Goal: Task Accomplishment & Management: Manage account settings

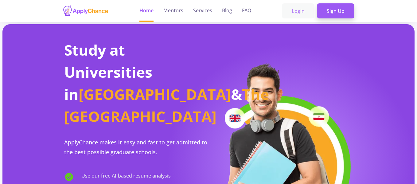
click at [302, 12] on link "Login" at bounding box center [298, 10] width 33 height 15
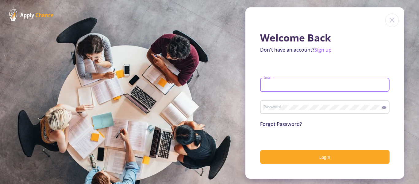
click at [273, 85] on input "Email" at bounding box center [325, 85] width 125 height 6
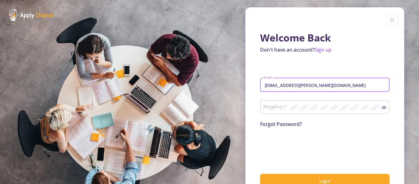
type input "[EMAIL_ADDRESS][PERSON_NAME][DOMAIN_NAME]"
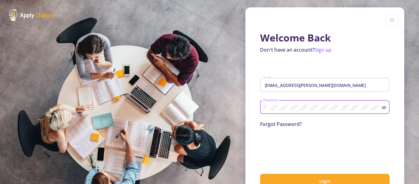
click at [374, 150] on div at bounding box center [325, 147] width 130 height 24
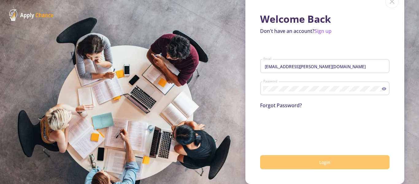
click at [328, 163] on span "Login" at bounding box center [325, 162] width 11 height 6
click at [382, 88] on icon at bounding box center [384, 88] width 5 height 5
click at [379, 127] on div "0cAFcWeA7YTF_cf64f1men-f4UUQyGVfxT2lcop8RvHjPieW019eSKT8TyPdxJYByHOZE0mITh61ybd…" at bounding box center [325, 128] width 130 height 24
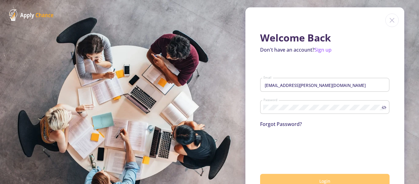
click at [274, 123] on link "Forgot Password?" at bounding box center [281, 124] width 42 height 7
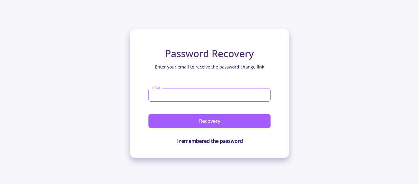
click at [179, 91] on input "Email" at bounding box center [210, 95] width 122 height 14
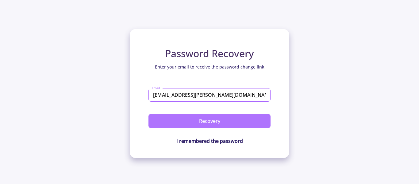
type input "[EMAIL_ADDRESS][PERSON_NAME][DOMAIN_NAME]"
click at [216, 121] on button "Recovery" at bounding box center [210, 121] width 122 height 14
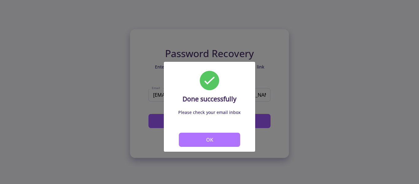
click at [218, 140] on button "OK" at bounding box center [209, 140] width 61 height 14
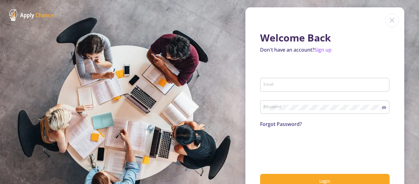
click at [178, 54] on section "Welcome Back Don't have an account? Sign up Email Password Forgot Password? Log…" at bounding box center [209, 92] width 419 height 184
type input "[EMAIL_ADDRESS][PERSON_NAME][DOMAIN_NAME]"
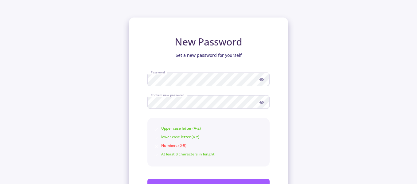
click at [303, 126] on div "New Password Set a new password for yourself Password Confirm new password Uppe…" at bounding box center [208, 105] width 417 height 211
click at [262, 79] on icon at bounding box center [261, 79] width 5 height 3
click at [262, 102] on circle at bounding box center [261, 102] width 1 height 1
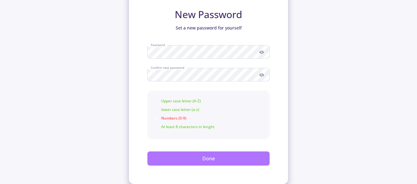
click at [199, 157] on button "Done" at bounding box center [208, 158] width 122 height 14
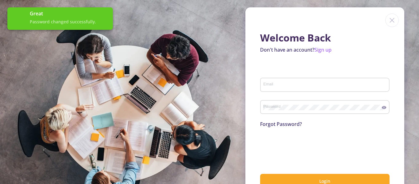
type input "[EMAIL_ADDRESS][PERSON_NAME][DOMAIN_NAME]"
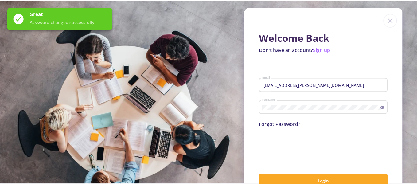
scroll to position [19, 0]
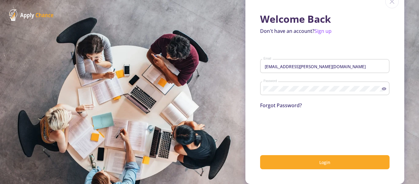
click at [383, 90] on icon at bounding box center [384, 88] width 5 height 5
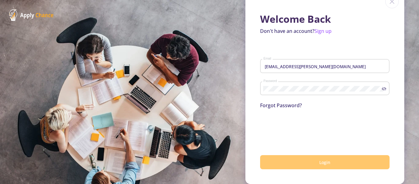
click at [322, 162] on span "Login" at bounding box center [325, 162] width 11 height 6
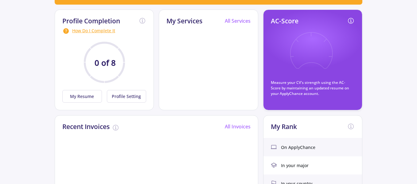
scroll to position [47, 0]
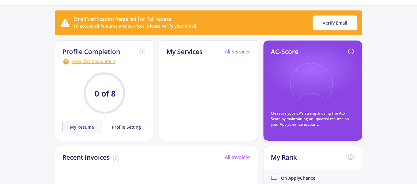
click at [78, 130] on button "My Resume" at bounding box center [82, 127] width 40 height 13
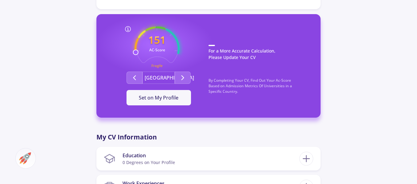
scroll to position [172, 0]
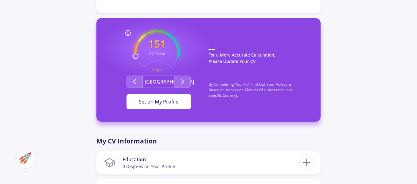
click at [171, 100] on span "Set on My Profile" at bounding box center [159, 101] width 40 height 7
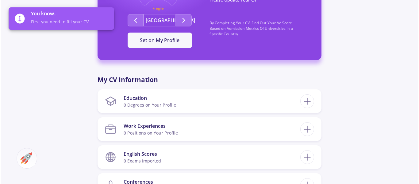
scroll to position [264, 0]
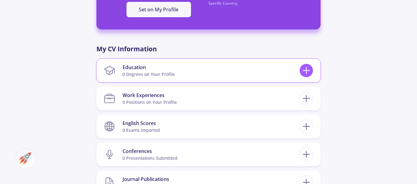
click at [306, 68] on icon at bounding box center [306, 70] width 11 height 11
checkbox input "false"
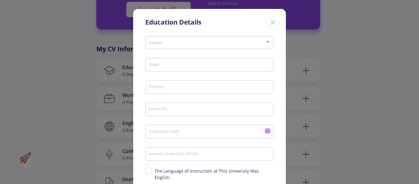
click at [266, 41] on div at bounding box center [268, 41] width 6 height 5
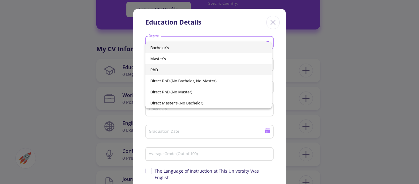
click at [154, 68] on span "PhD" at bounding box center [208, 69] width 117 height 11
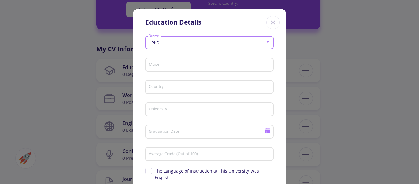
click at [186, 64] on input "Major" at bounding box center [211, 65] width 124 height 6
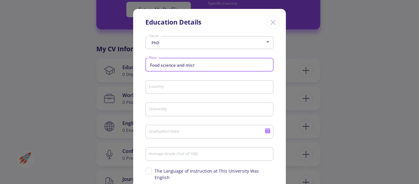
type input "Food science and micro"
drag, startPoint x: 196, startPoint y: 64, endPoint x: 144, endPoint y: 65, distance: 52.5
click at [144, 65] on div "PhD Degree Food science and micro Major Country University Graduation Date Aver…" at bounding box center [209, 130] width 153 height 193
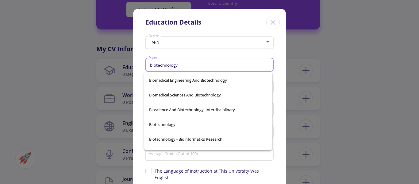
scroll to position [79, 0]
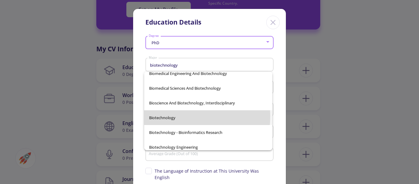
click at [165, 116] on span "Biotechnology" at bounding box center [208, 117] width 118 height 15
type input "Biotechnology"
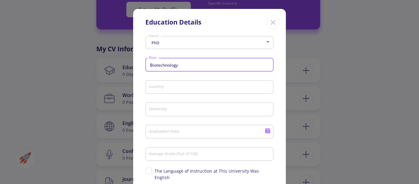
click at [209, 90] on input "Country" at bounding box center [211, 88] width 124 height 6
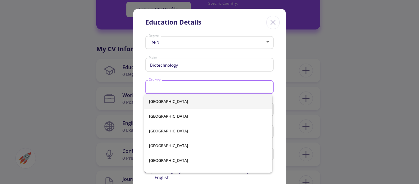
type input "[GEOGRAPHIC_DATA]"
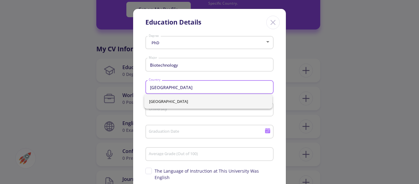
scroll to position [31, 0]
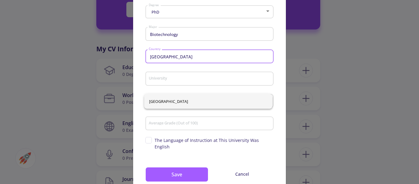
click at [165, 79] on input "University" at bounding box center [211, 79] width 124 height 6
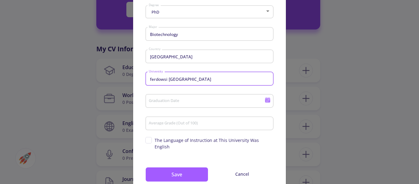
type input "ferdowsi [GEOGRAPHIC_DATA]"
click at [241, 72] on div "ferdowsi [GEOGRAPHIC_DATA]" at bounding box center [210, 77] width 122 height 16
click at [169, 101] on input "Graduation Date" at bounding box center [208, 102] width 118 height 6
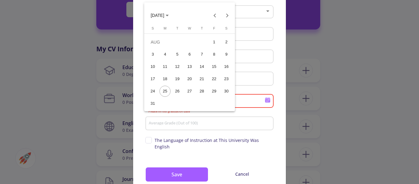
click at [280, 31] on div at bounding box center [209, 92] width 419 height 184
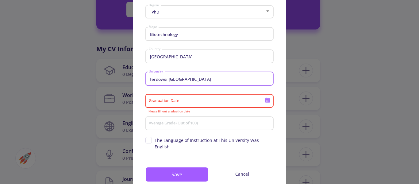
drag, startPoint x: 186, startPoint y: 78, endPoint x: 147, endPoint y: 82, distance: 39.5
click at [147, 82] on div "ferdowsi [GEOGRAPHIC_DATA]" at bounding box center [209, 77] width 128 height 16
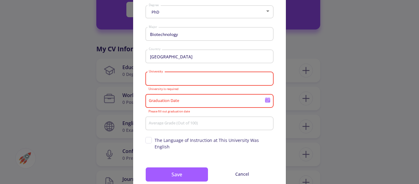
paste input "Ferdowsi [GEOGRAPHIC_DATA]"
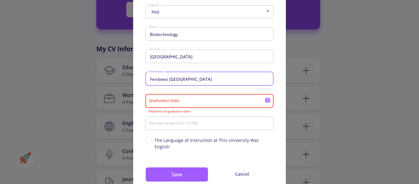
type input "Ferdowsi [GEOGRAPHIC_DATA]"
click at [161, 98] on div "Graduation Date" at bounding box center [207, 100] width 117 height 16
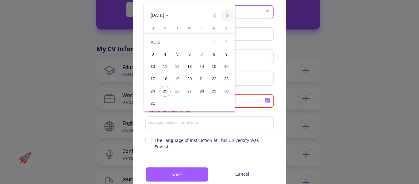
click at [227, 15] on button "Next month" at bounding box center [227, 15] width 12 height 12
click at [214, 14] on button "Previous month" at bounding box center [215, 15] width 12 height 12
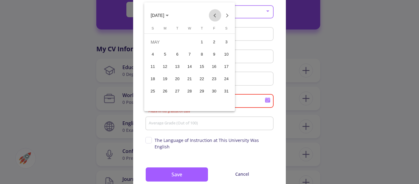
click at [214, 14] on button "Previous month" at bounding box center [215, 15] width 12 height 12
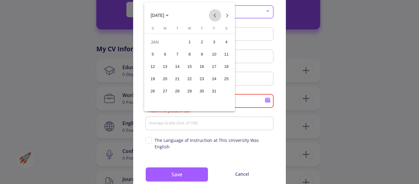
click at [214, 14] on button "Previous month" at bounding box center [215, 15] width 12 height 12
click at [169, 14] on span "[DATE]" at bounding box center [160, 15] width 18 height 5
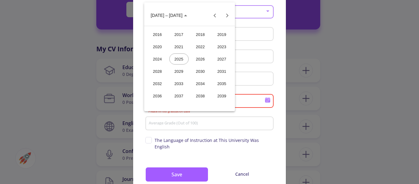
click at [220, 44] on div "2023" at bounding box center [221, 46] width 19 height 11
click at [155, 71] on div "SEP" at bounding box center [157, 71] width 19 height 11
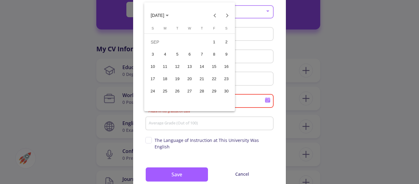
click at [306, 46] on div at bounding box center [209, 92] width 419 height 184
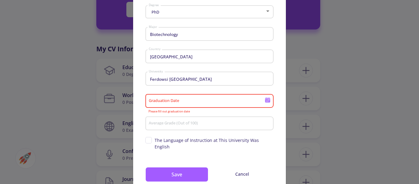
click at [267, 101] on icon at bounding box center [268, 100] width 6 height 6
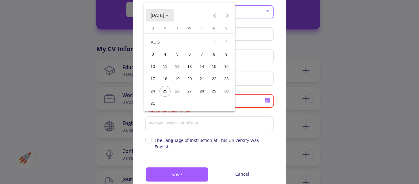
click at [169, 16] on icon "Choose month and year" at bounding box center [167, 16] width 3 height 2
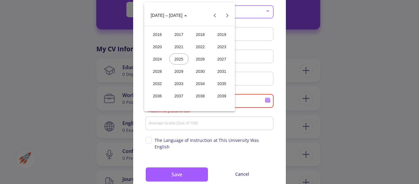
click at [222, 45] on div "2023" at bounding box center [221, 46] width 19 height 11
click at [158, 72] on div "SEP" at bounding box center [157, 71] width 19 height 11
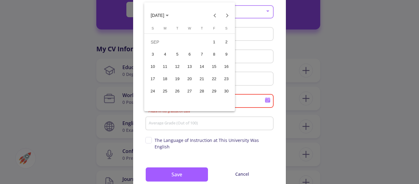
click at [150, 90] on div "24" at bounding box center [152, 91] width 11 height 11
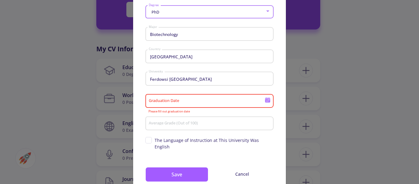
type input "[DATE]"
click at [150, 90] on div "24" at bounding box center [152, 91] width 11 height 11
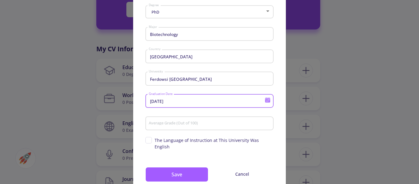
scroll to position [46, 0]
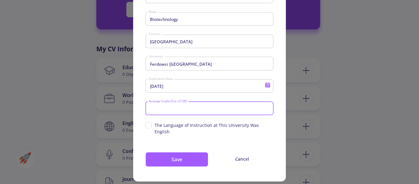
click at [165, 108] on input "Average Grade (Out of 100)" at bounding box center [211, 109] width 124 height 6
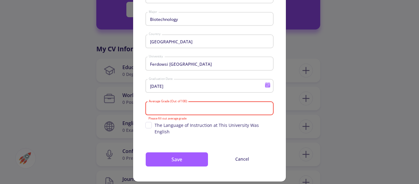
click at [151, 107] on input "Average Grade (Out of 100)" at bounding box center [211, 109] width 124 height 6
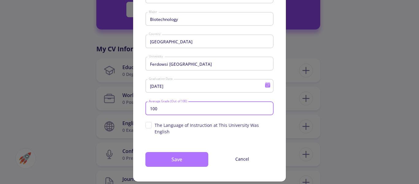
type input "100"
click at [174, 154] on button "Save" at bounding box center [176, 159] width 63 height 15
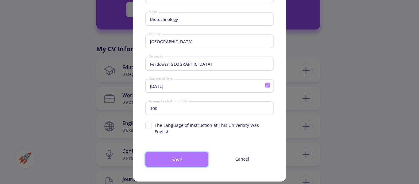
click at [177, 152] on button "Save" at bounding box center [176, 159] width 63 height 15
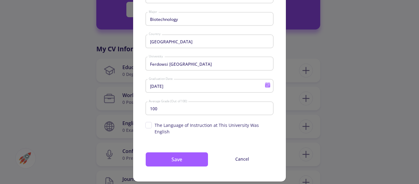
click at [148, 125] on span "The Language of Instruction at This University Was English" at bounding box center [209, 128] width 128 height 13
click at [148, 125] on input "The Language of Instruction at This University Was English" at bounding box center [147, 124] width 4 height 4
click at [146, 124] on span "The Language of Instruction at This University Was English" at bounding box center [209, 128] width 128 height 13
click at [146, 124] on input "The Language of Instruction at This University Was English" at bounding box center [147, 124] width 4 height 4
click at [149, 125] on span "The Language of Instruction at This University Was English" at bounding box center [209, 128] width 128 height 13
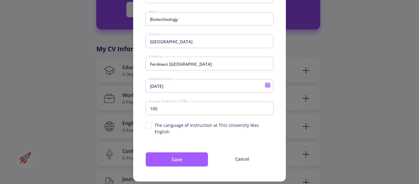
click at [149, 125] on input "The Language of Instruction at This University Was English" at bounding box center [147, 124] width 4 height 4
click at [149, 125] on span "The Language of Instruction at This University Was English" at bounding box center [209, 128] width 128 height 13
click at [149, 125] on input "The Language of Instruction at This University Was English" at bounding box center [147, 124] width 4 height 4
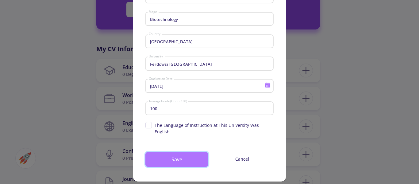
click at [173, 155] on button "Save" at bounding box center [176, 159] width 63 height 15
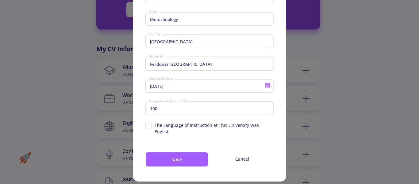
click at [148, 126] on span "The Language of Instruction at This University Was English" at bounding box center [209, 128] width 128 height 13
click at [148, 126] on input "The Language of Instruction at This University Was English" at bounding box center [147, 124] width 4 height 4
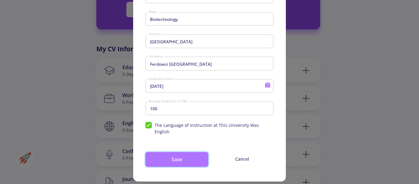
click at [180, 152] on button "Save" at bounding box center [176, 159] width 63 height 15
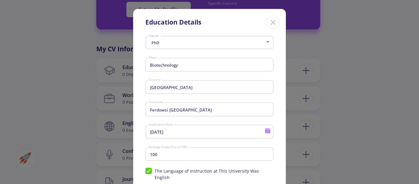
scroll to position [31, 0]
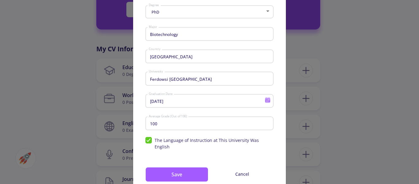
click at [147, 138] on span "The Language of Instruction at This University Was English" at bounding box center [209, 143] width 128 height 13
click at [147, 138] on input "The Language of Instruction at This University Was English" at bounding box center [147, 139] width 4 height 4
checkbox input "false"
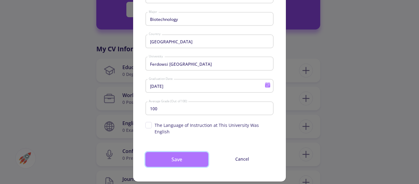
click at [186, 155] on button "Save" at bounding box center [176, 159] width 63 height 15
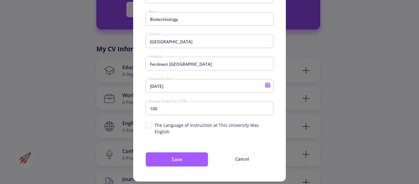
click at [359, 116] on div "Education Details PhD Degree Biotechnology Major [GEOGRAPHIC_DATA] Country Ferd…" at bounding box center [209, 92] width 419 height 184
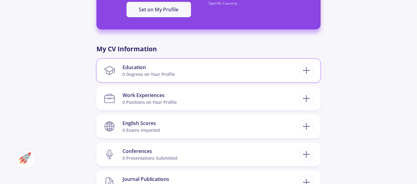
click at [268, 74] on section "Education 0 Degrees on Your Profile" at bounding box center [202, 70] width 196 height 19
click at [117, 66] on section "Education 0 Degrees on Your Profile" at bounding box center [202, 70] width 196 height 19
click at [139, 72] on div "0 Degrees on Your Profile" at bounding box center [148, 74] width 52 height 6
click at [310, 74] on icon at bounding box center [306, 70] width 11 height 11
checkbox input "false"
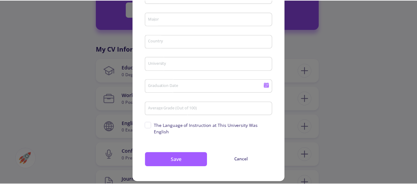
scroll to position [0, 0]
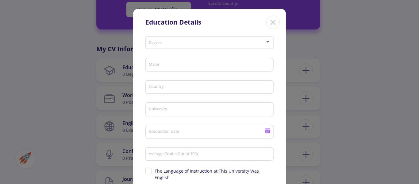
click at [270, 23] on icon "Close" at bounding box center [273, 22] width 10 height 10
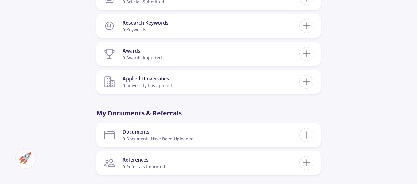
scroll to position [479, 0]
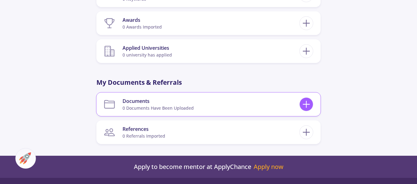
click at [304, 105] on icon at bounding box center [306, 104] width 11 height 11
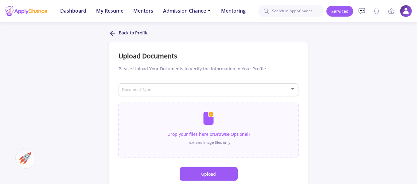
scroll to position [31, 0]
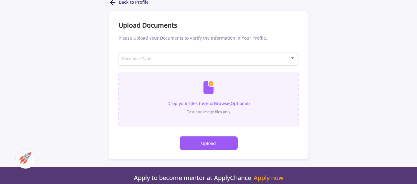
click at [214, 102] on input "file" at bounding box center [208, 96] width 180 height 49
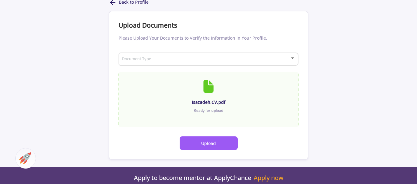
click at [214, 145] on button "Upload" at bounding box center [209, 143] width 58 height 14
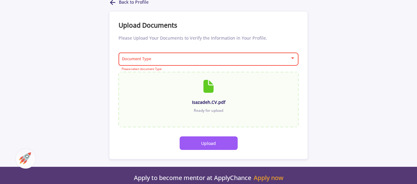
click at [131, 59] on span at bounding box center [206, 59] width 167 height 4
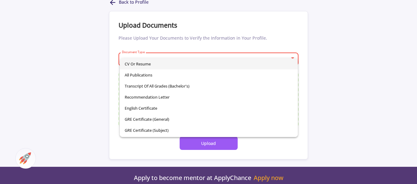
click at [137, 66] on span "CV or Resume" at bounding box center [209, 63] width 169 height 11
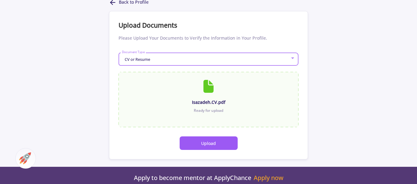
click at [222, 142] on button "Upload" at bounding box center [209, 143] width 58 height 14
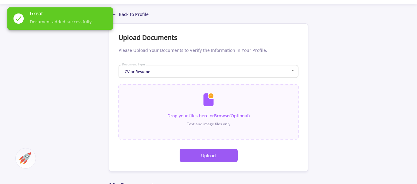
scroll to position [0, 0]
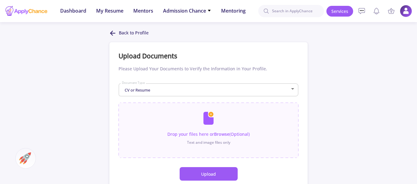
click at [120, 33] on p "Back to Profile" at bounding box center [134, 32] width 30 height 7
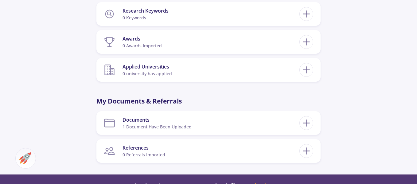
scroll to position [491, 0]
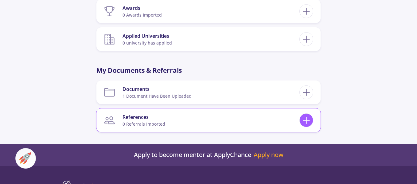
click at [307, 117] on icon at bounding box center [306, 119] width 11 height 11
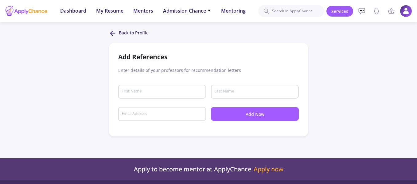
click at [122, 32] on p "Back to Profile" at bounding box center [134, 32] width 30 height 7
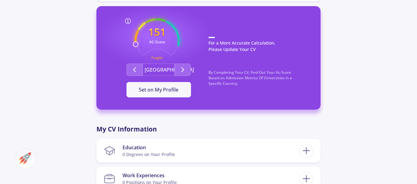
scroll to position [215, 0]
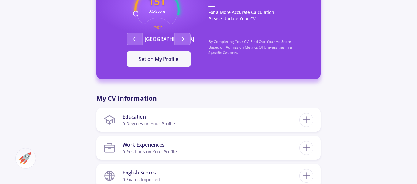
click at [160, 37] on button "[GEOGRAPHIC_DATA]" at bounding box center [158, 39] width 32 height 12
click at [187, 38] on button "Second group" at bounding box center [183, 39] width 16 height 12
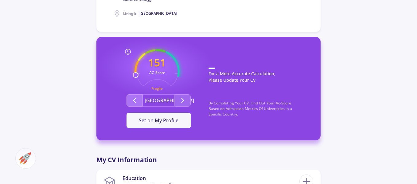
click at [134, 100] on polyline "Second group" at bounding box center [135, 100] width 2 height 4
click at [183, 99] on icon "Second group" at bounding box center [182, 100] width 7 height 7
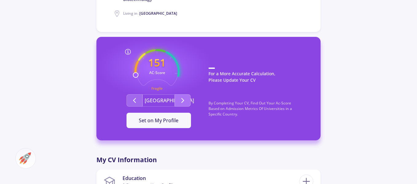
click at [183, 99] on icon "Second group" at bounding box center [182, 100] width 7 height 7
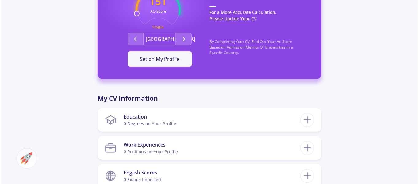
scroll to position [246, 0]
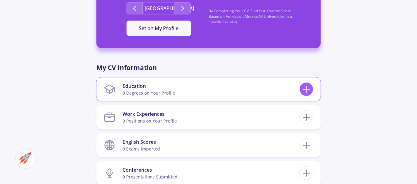
click at [309, 88] on icon at bounding box center [306, 88] width 11 height 11
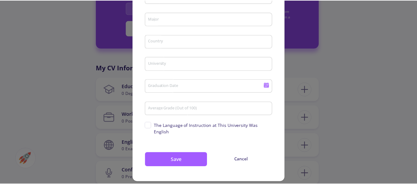
scroll to position [0, 0]
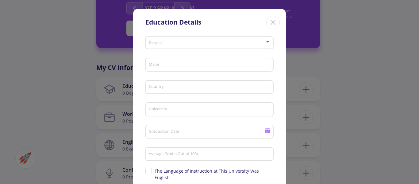
click at [272, 19] on icon "Close" at bounding box center [273, 22] width 10 height 10
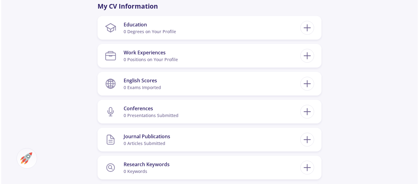
scroll to position [246, 0]
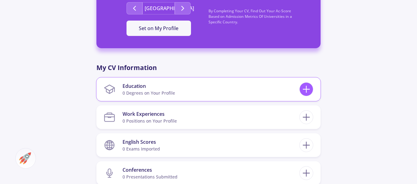
click at [305, 87] on icon at bounding box center [306, 88] width 11 height 11
checkbox input "false"
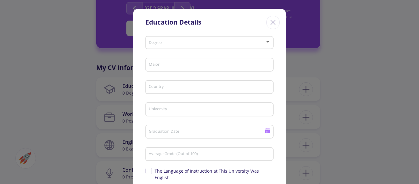
click at [267, 41] on div at bounding box center [267, 42] width 3 height 2
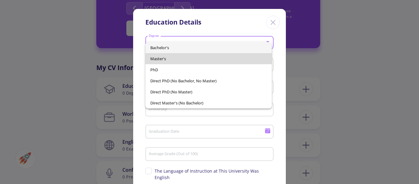
click at [176, 59] on span "Master's" at bounding box center [208, 58] width 117 height 11
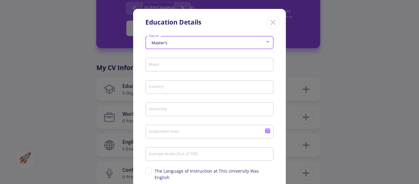
click at [165, 65] on input "Major" at bounding box center [211, 65] width 124 height 6
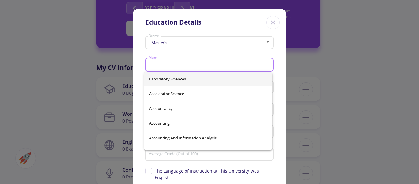
paste input "Food Industry Engineering"
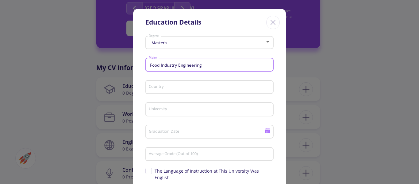
type input "Food Industry Engineering"
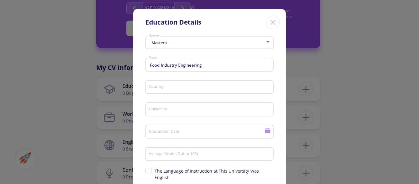
click at [217, 68] on div "Food Industry Engineering Major" at bounding box center [210, 64] width 122 height 16
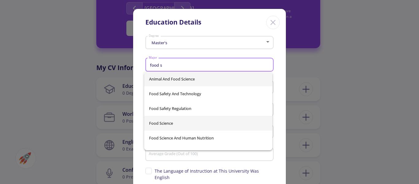
click at [170, 124] on span "Food Science" at bounding box center [208, 123] width 118 height 15
type input "Food Science"
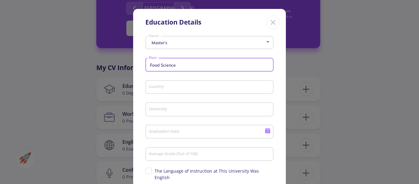
click at [161, 87] on input "Country" at bounding box center [211, 88] width 124 height 6
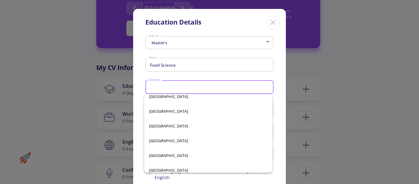
scroll to position [1259, 0]
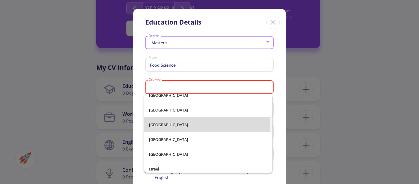
click at [167, 126] on span "[GEOGRAPHIC_DATA]" at bounding box center [208, 124] width 118 height 15
type input "[GEOGRAPHIC_DATA]"
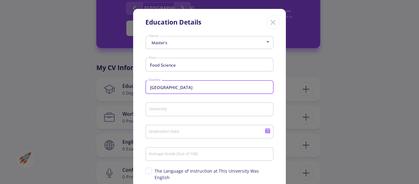
click at [185, 111] on input "University" at bounding box center [211, 110] width 124 height 6
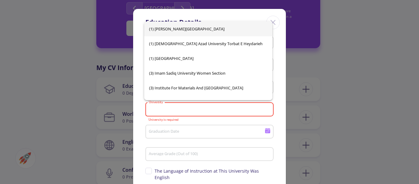
paste input "[DEMOGRAPHIC_DATA] Azad [GEOGRAPHIC_DATA], [GEOGRAPHIC_DATA]"
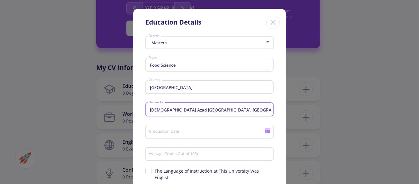
type input "[DEMOGRAPHIC_DATA] Azad [GEOGRAPHIC_DATA], [GEOGRAPHIC_DATA]"
click at [375, 94] on div "Education Details Master's Degree Food Science Major Iran Country Islamic Azad …" at bounding box center [209, 92] width 419 height 184
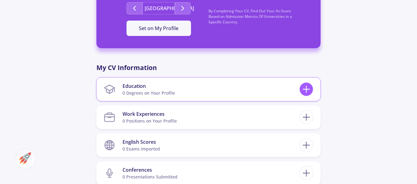
click at [310, 88] on icon at bounding box center [306, 88] width 11 height 11
checkbox input "false"
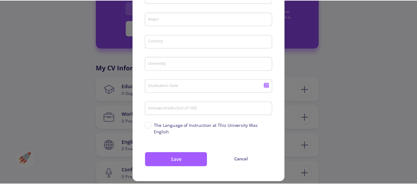
scroll to position [0, 0]
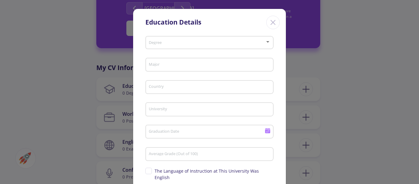
click at [275, 21] on icon "Close" at bounding box center [273, 22] width 10 height 10
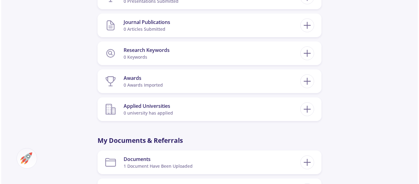
scroll to position [409, 0]
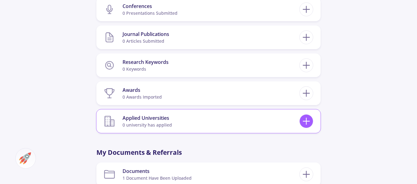
click at [307, 122] on icon at bounding box center [306, 120] width 11 height 11
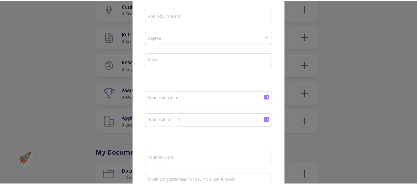
scroll to position [0, 0]
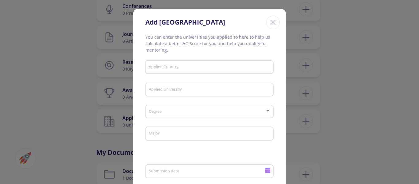
click at [274, 14] on div "Add [GEOGRAPHIC_DATA]" at bounding box center [209, 21] width 153 height 25
drag, startPoint x: 270, startPoint y: 22, endPoint x: 274, endPoint y: 21, distance: 3.6
click at [271, 22] on icon "Close" at bounding box center [273, 22] width 10 height 10
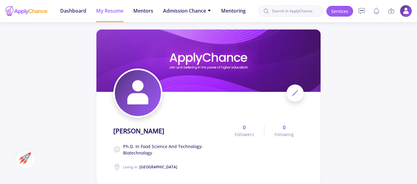
click at [295, 95] on icon at bounding box center [294, 92] width 7 height 7
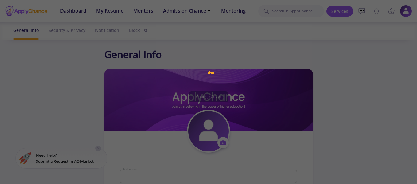
type input "[PERSON_NAME]"
type textarea "Ph.D. in Food Science and Technology-Biotechnology"
type input "[GEOGRAPHIC_DATA]"
type input "[PERSON_NAME]"
type input "[EMAIL_ADDRESS][PERSON_NAME][DOMAIN_NAME]"
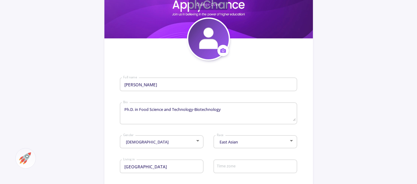
scroll to position [123, 0]
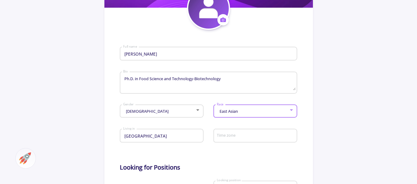
click at [292, 109] on div at bounding box center [292, 110] width 6 height 5
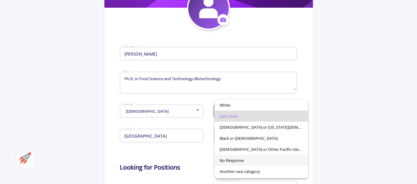
click at [246, 160] on span "No Response" at bounding box center [260, 160] width 83 height 11
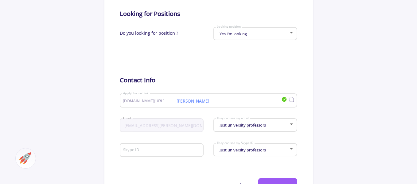
scroll to position [307, 0]
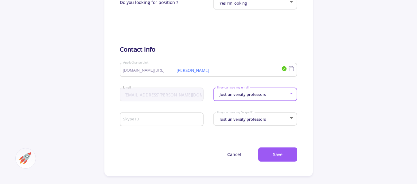
click at [291, 93] on div at bounding box center [291, 94] width 3 height 2
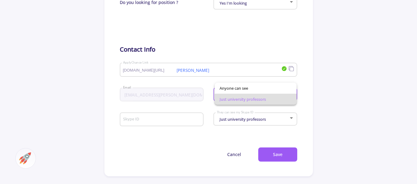
click at [302, 103] on div at bounding box center [208, 92] width 417 height 184
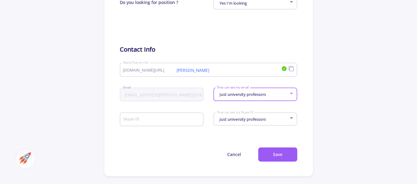
click at [293, 92] on div at bounding box center [292, 93] width 6 height 5
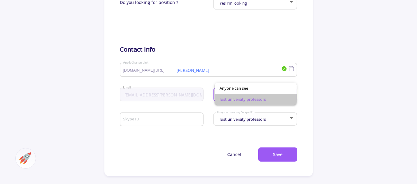
click at [257, 100] on span "Just university professors" at bounding box center [255, 99] width 72 height 11
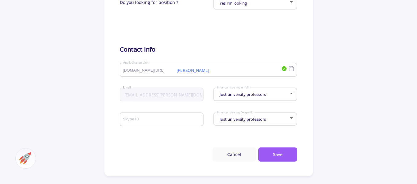
click at [237, 153] on button "Cancel" at bounding box center [233, 154] width 43 height 14
